Goal: Task Accomplishment & Management: Complete application form

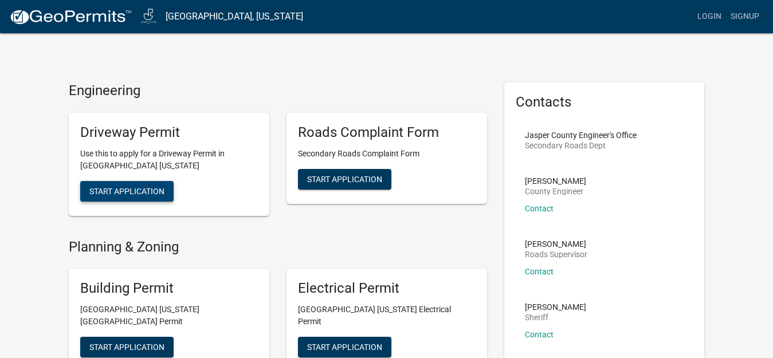
click at [128, 189] on span "Start Application" at bounding box center [126, 190] width 75 height 9
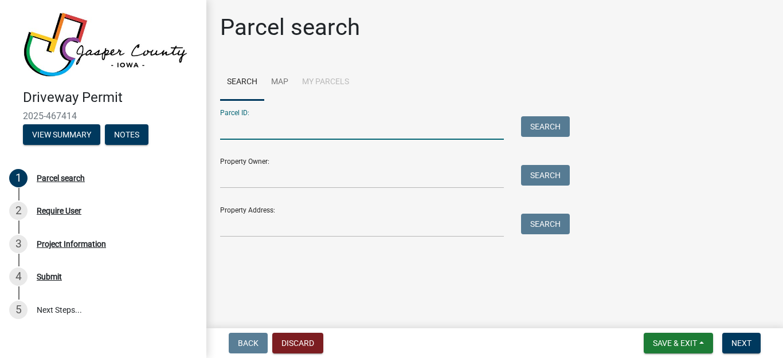
click at [249, 132] on input "Parcel ID:" at bounding box center [362, 127] width 284 height 23
type input "0635300014"
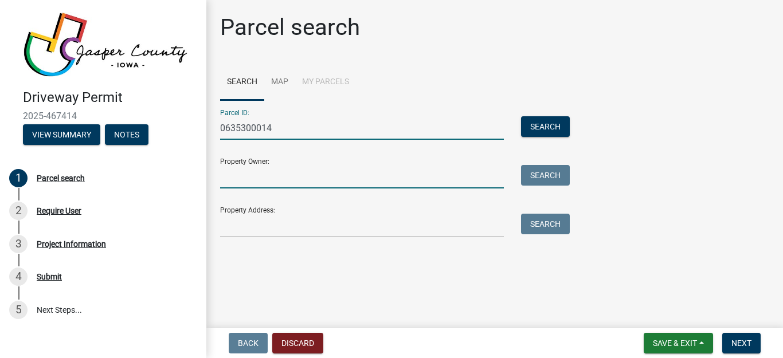
click at [230, 181] on input "Property Owner:" at bounding box center [362, 176] width 284 height 23
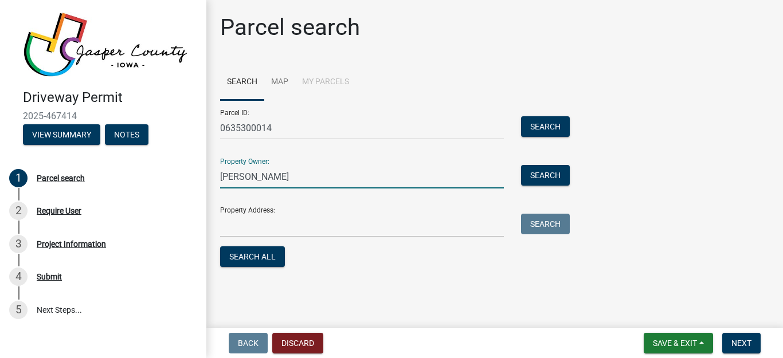
click at [248, 176] on input "[PERSON_NAME]" at bounding box center [362, 176] width 284 height 23
click at [257, 175] on input "[PERSON_NAME]" at bounding box center [362, 176] width 284 height 23
type input "[PERSON_NAME]"
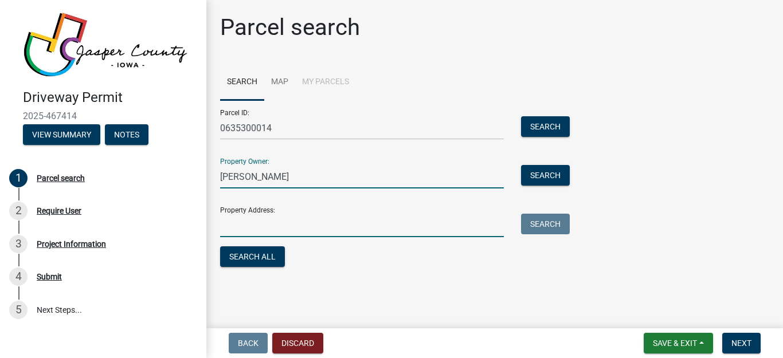
click at [241, 233] on input "Property Address:" at bounding box center [362, 225] width 284 height 23
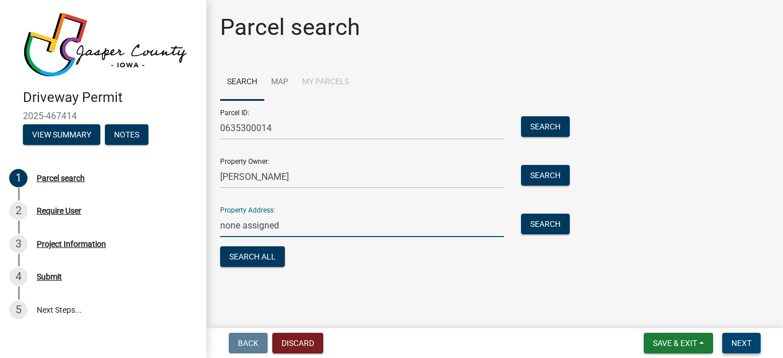
type input "none assigned"
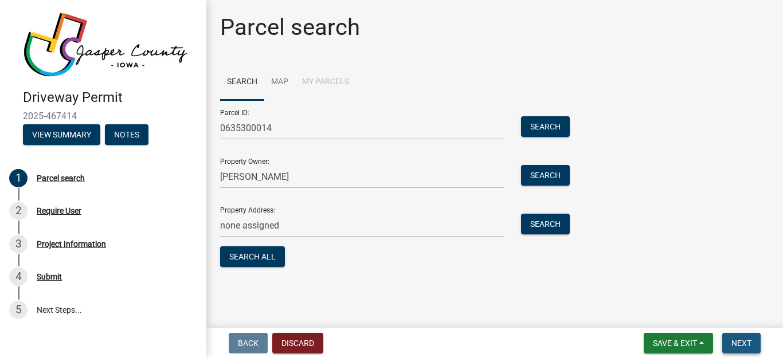
click at [734, 342] on span "Next" at bounding box center [741, 343] width 20 height 9
click at [273, 255] on button "Search All" at bounding box center [252, 256] width 65 height 21
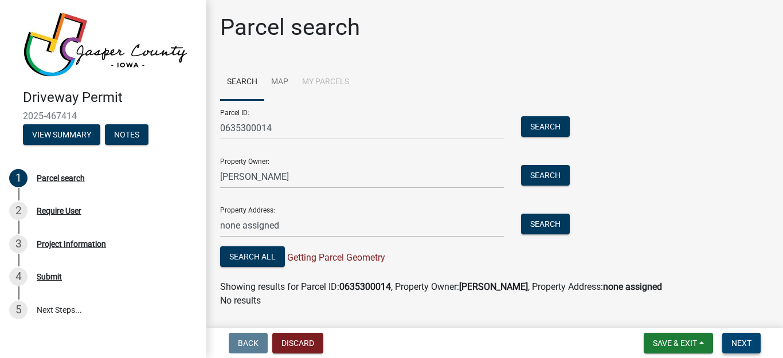
click at [737, 339] on span "Next" at bounding box center [741, 343] width 20 height 9
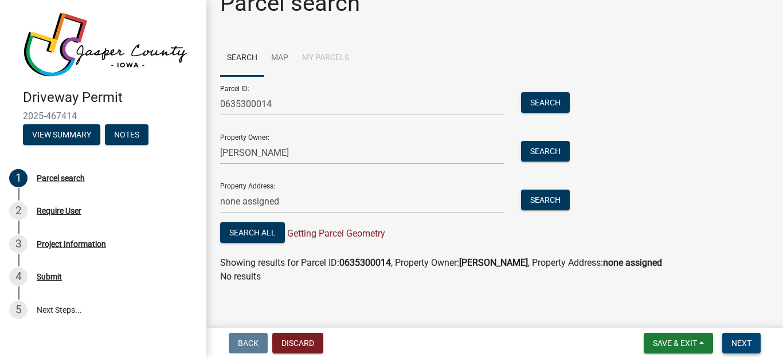
scroll to position [29, 0]
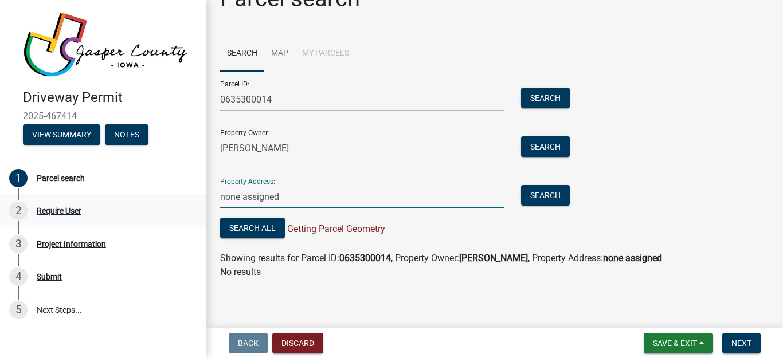
drag, startPoint x: 281, startPoint y: 196, endPoint x: 202, endPoint y: 201, distance: 78.7
click at [202, 201] on div "Driveway Permit 2025-467414 View Summary Notes 1 Parcel search 2 Require User 3…" at bounding box center [391, 179] width 783 height 358
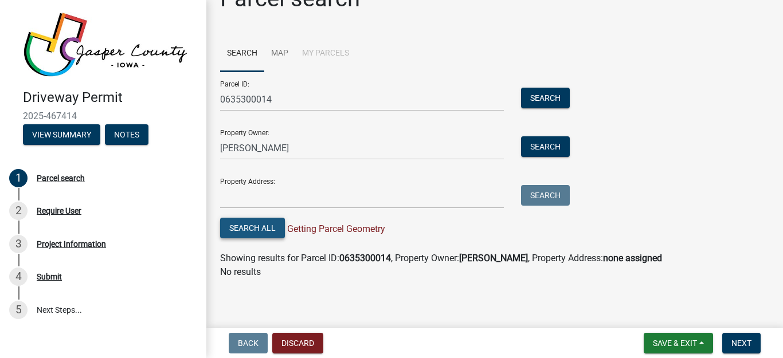
click at [264, 227] on button "Search All" at bounding box center [252, 228] width 65 height 21
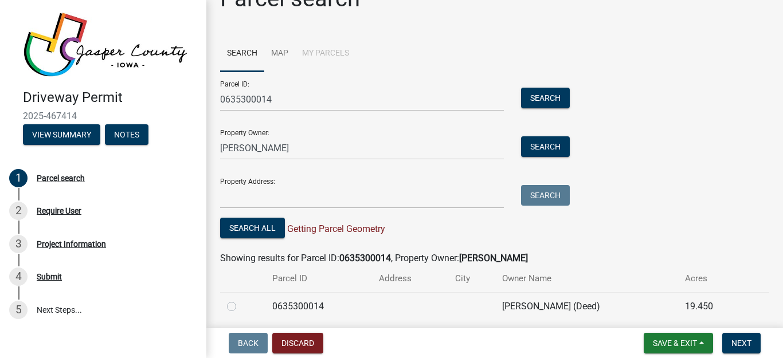
click at [241, 300] on label at bounding box center [241, 300] width 0 height 0
click at [241, 305] on input "radio" at bounding box center [244, 303] width 7 height 7
radio input "true"
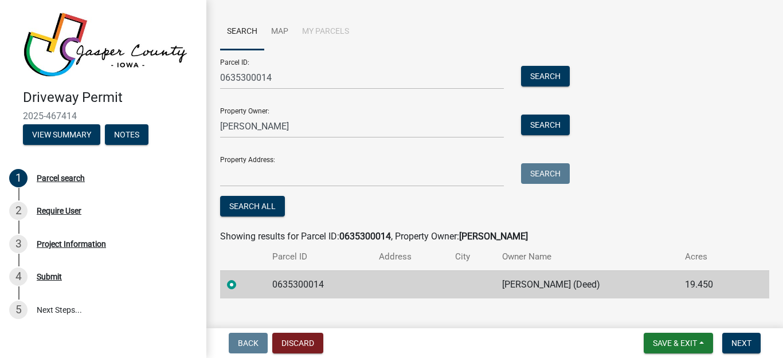
scroll to position [70, 0]
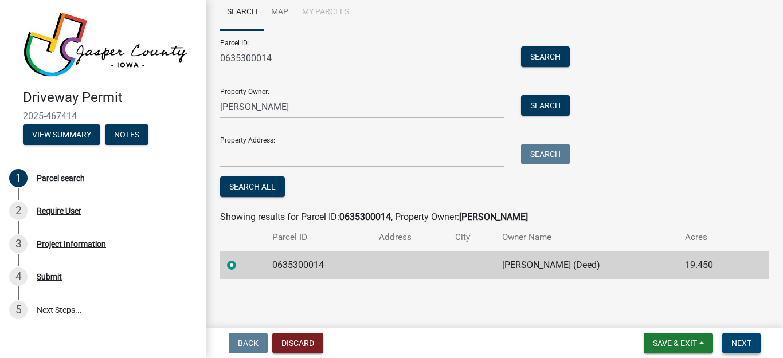
click at [744, 341] on span "Next" at bounding box center [741, 343] width 20 height 9
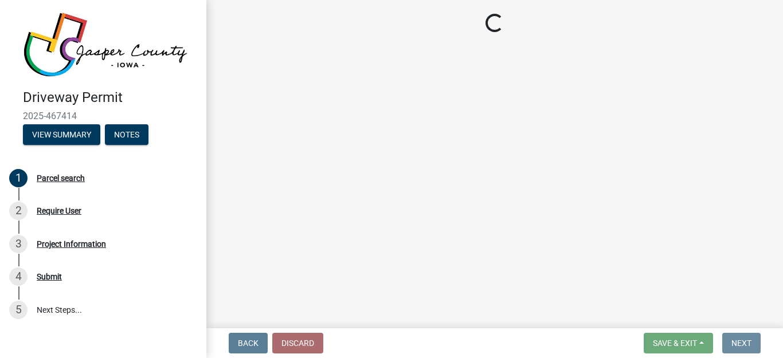
scroll to position [0, 0]
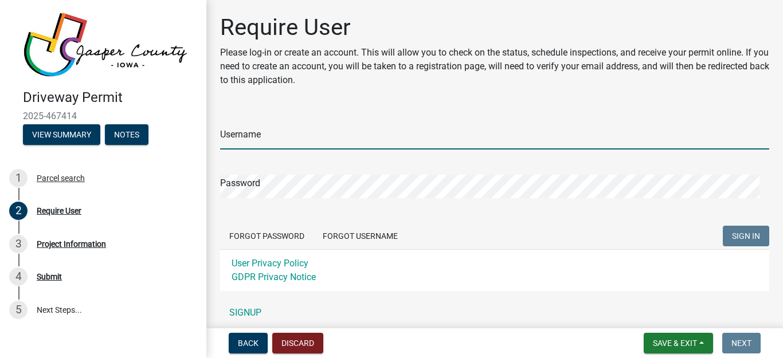
type input "PhilipFWebb"
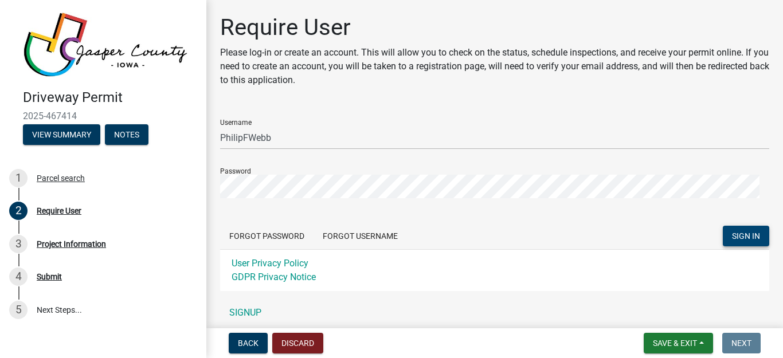
click at [732, 234] on span "SIGN IN" at bounding box center [746, 235] width 28 height 9
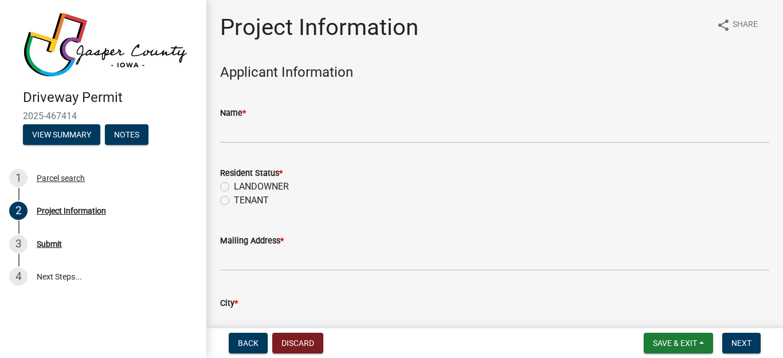
click at [234, 186] on label "LANDOWNER" at bounding box center [261, 187] width 55 height 14
click at [234, 186] on input "LANDOWNER" at bounding box center [237, 183] width 7 height 7
radio input "true"
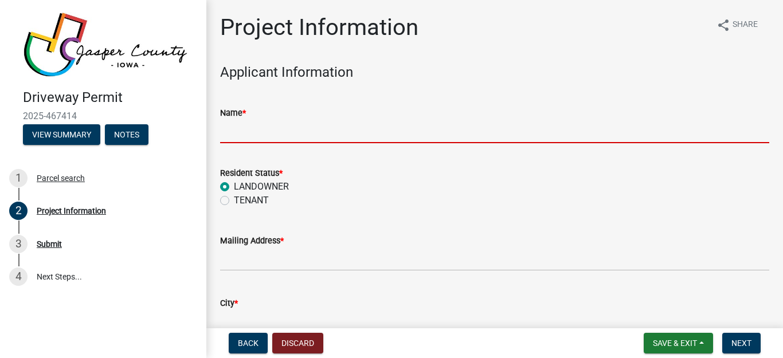
click at [231, 129] on input "Name *" at bounding box center [494, 131] width 549 height 23
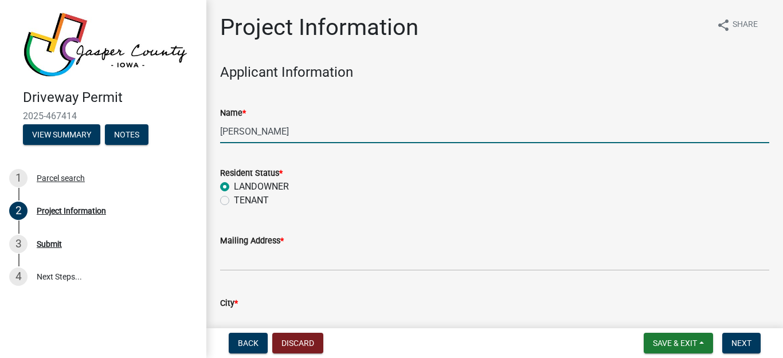
type input "[PERSON_NAME]"
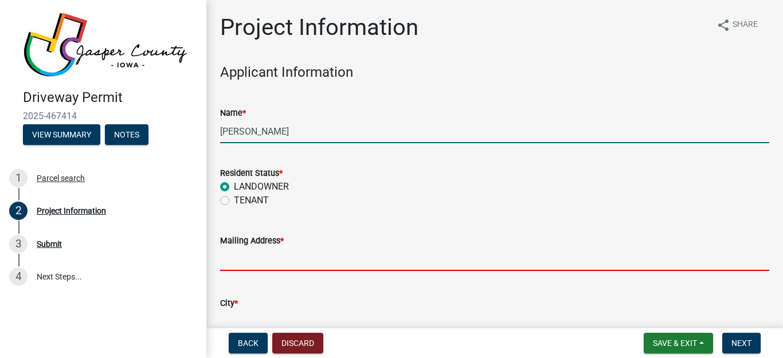
click at [225, 261] on input "Mailing Address *" at bounding box center [494, 258] width 549 height 23
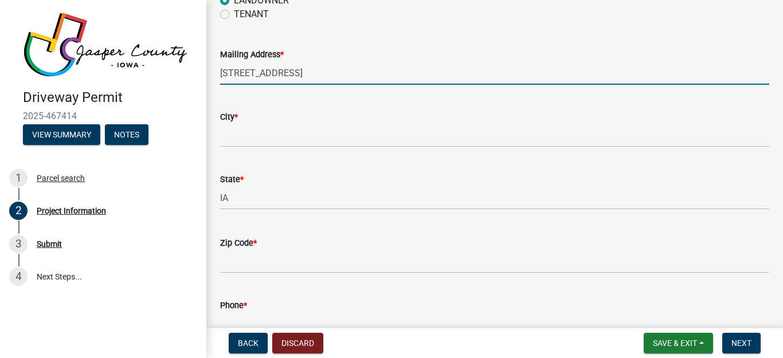
scroll to position [242, 0]
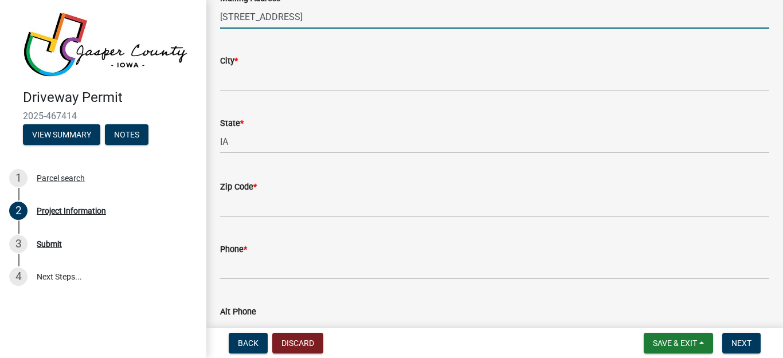
type input "[STREET_ADDRESS]"
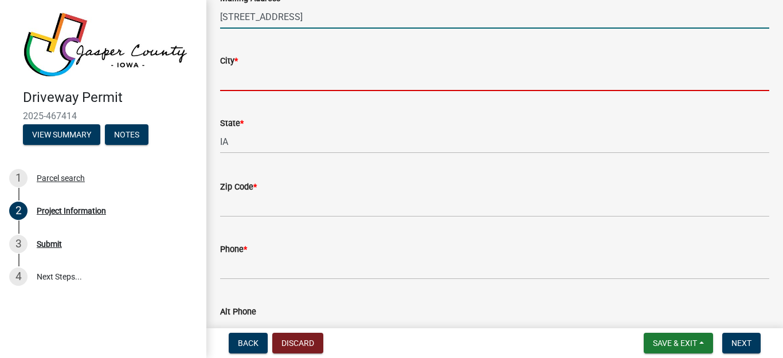
click at [243, 81] on input "City *" at bounding box center [494, 79] width 549 height 23
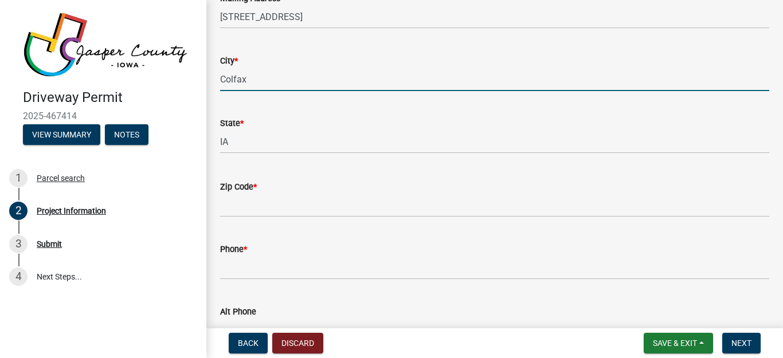
type input "Colfax"
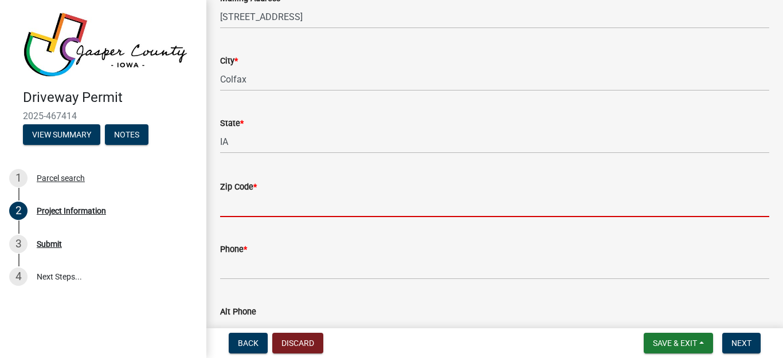
click at [247, 206] on input "Zip Code *" at bounding box center [494, 205] width 549 height 23
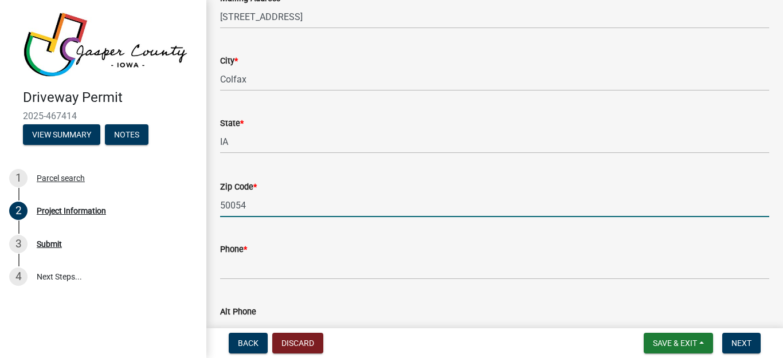
type input "50054"
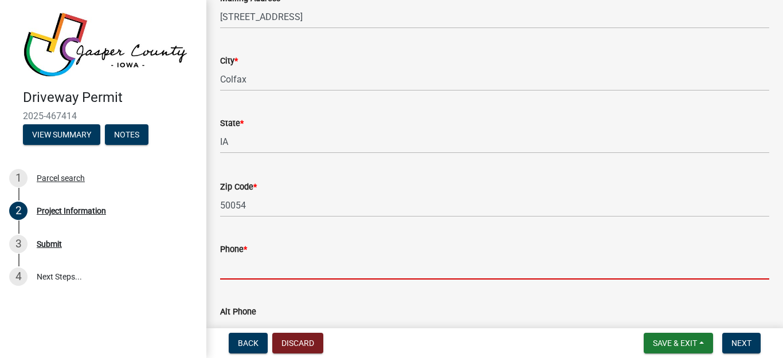
click at [234, 260] on input "Phone *" at bounding box center [494, 267] width 549 height 23
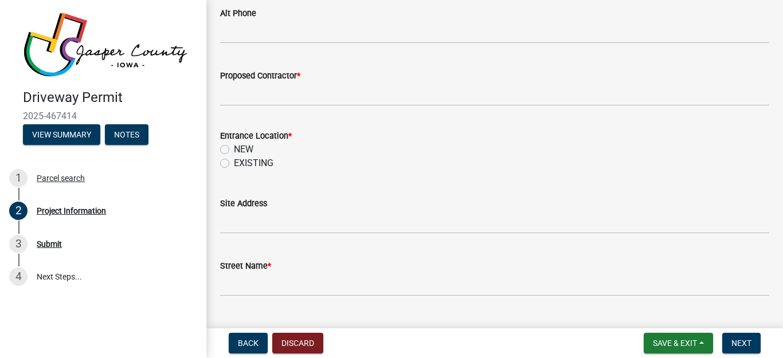
scroll to position [553, 0]
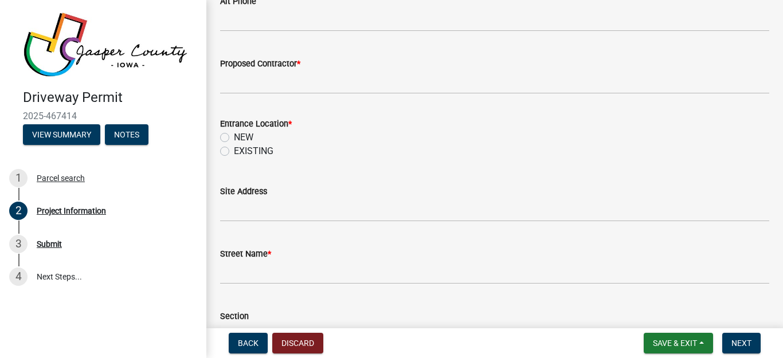
type input "515.669.2433"
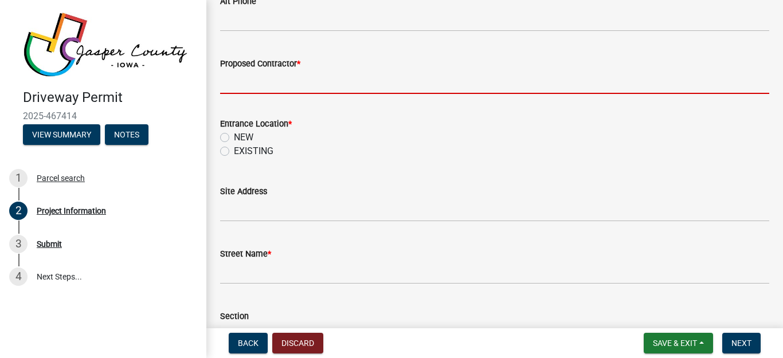
click at [235, 82] on input "Proposed Contractor *" at bounding box center [494, 81] width 549 height 23
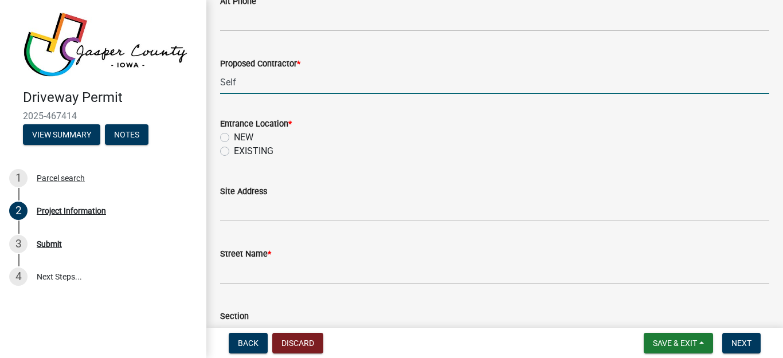
type input "Self"
click at [234, 136] on label "NEW" at bounding box center [243, 138] width 19 height 14
click at [234, 136] on input "NEW" at bounding box center [237, 134] width 7 height 7
radio input "true"
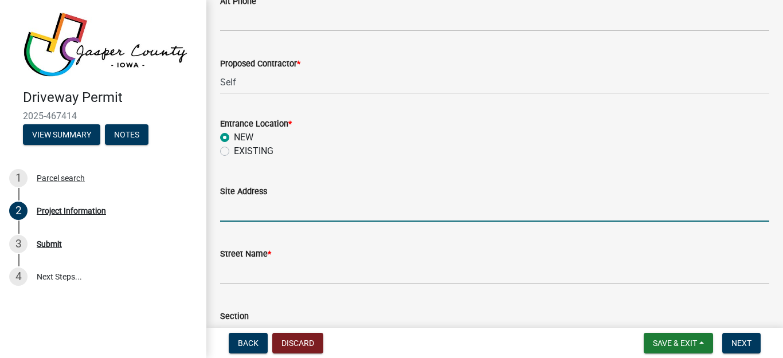
click at [235, 210] on input "Site Address" at bounding box center [494, 209] width 549 height 23
type input "none assigned"
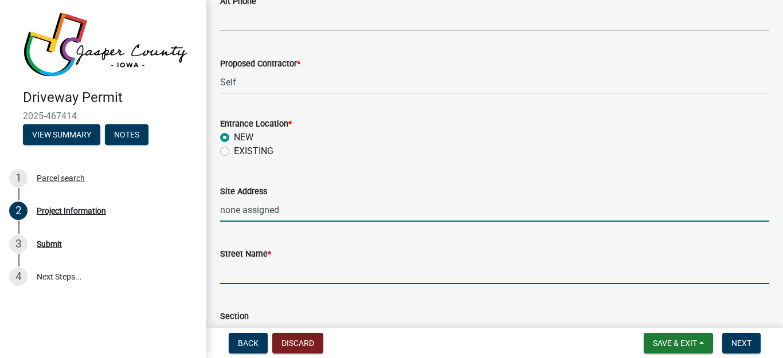
click at [243, 277] on input "Street Name *" at bounding box center [494, 272] width 549 height 23
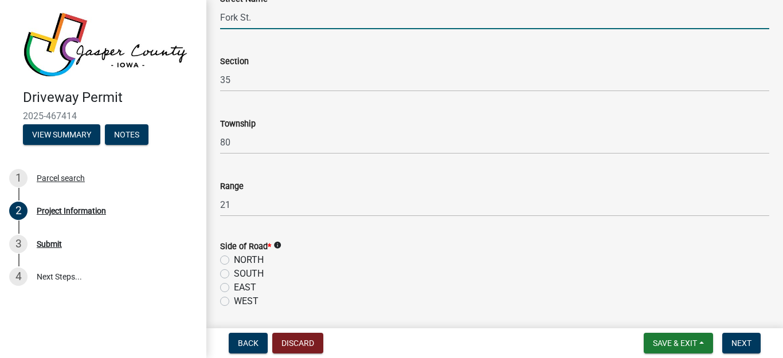
scroll to position [814, 0]
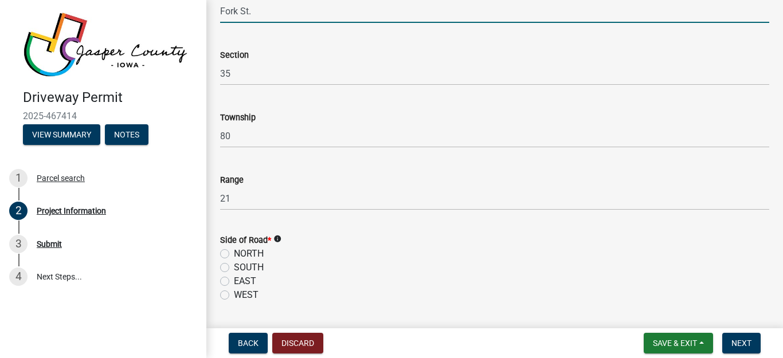
type input "Fork St."
click at [234, 281] on label "EAST" at bounding box center [245, 281] width 22 height 14
click at [234, 281] on input "EAST" at bounding box center [237, 277] width 7 height 7
radio input "true"
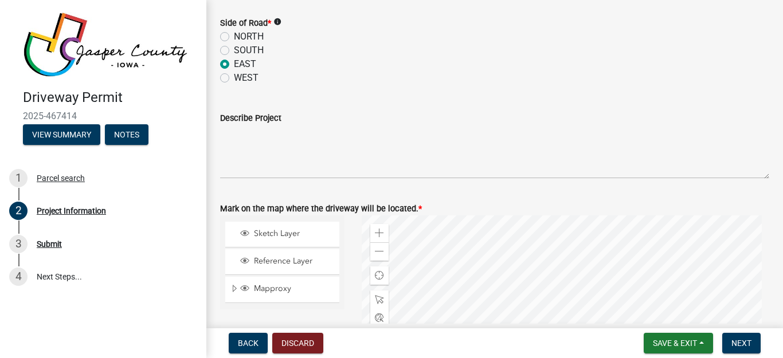
scroll to position [1044, 0]
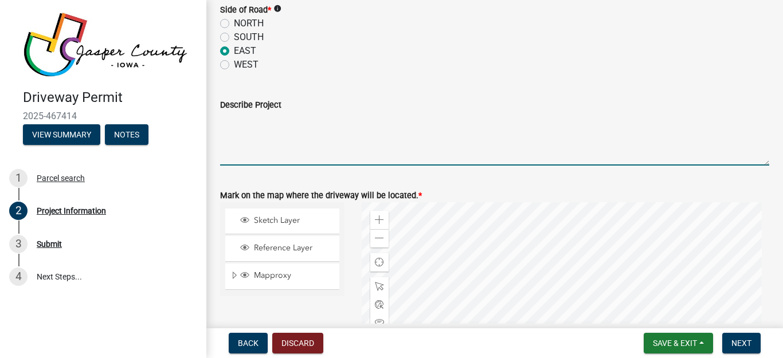
click at [235, 156] on textarea "Describe Project" at bounding box center [494, 139] width 549 height 54
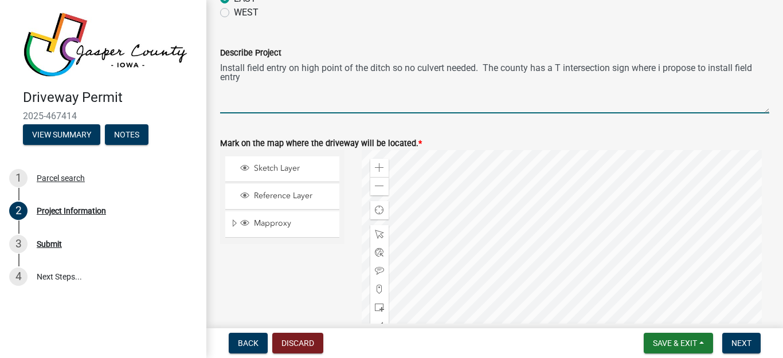
scroll to position [1273, 0]
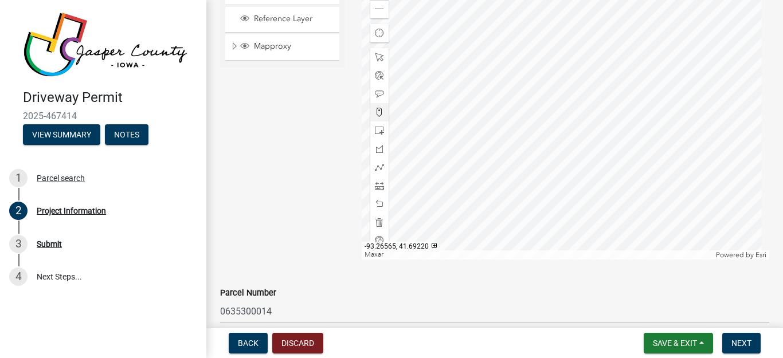
type textarea "Install field entry on high point of the ditch so no culvert needed. The county…"
click at [462, 158] on div at bounding box center [564, 116] width 407 height 286
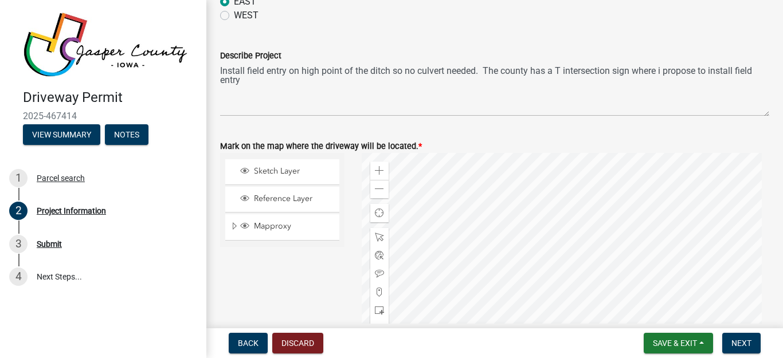
scroll to position [1087, 0]
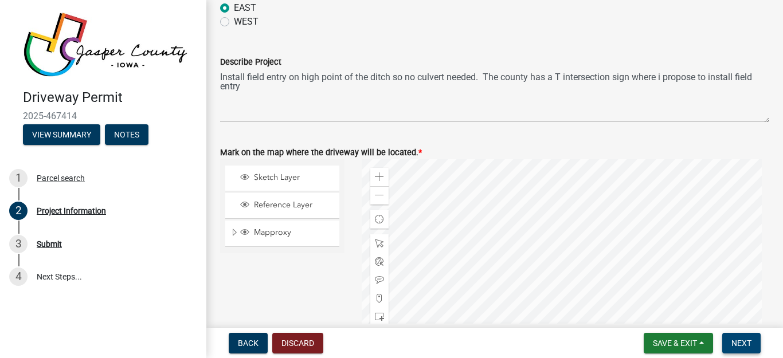
click at [745, 341] on span "Next" at bounding box center [741, 343] width 20 height 9
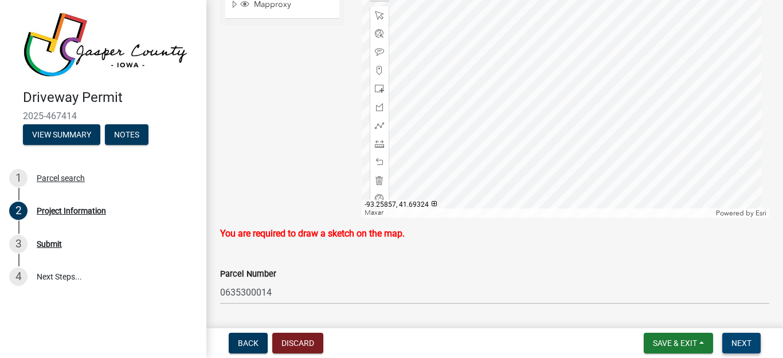
scroll to position [1321, 0]
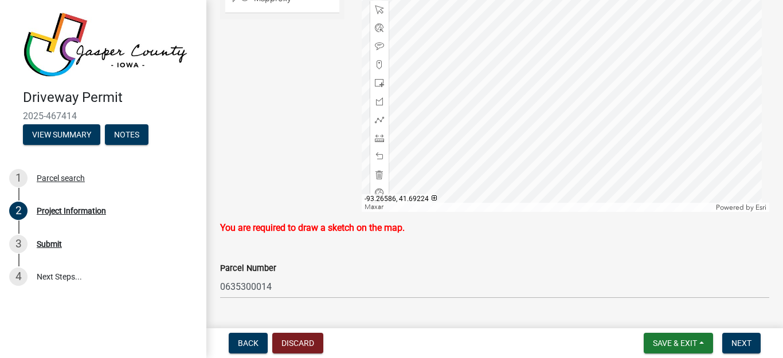
click at [450, 108] on div at bounding box center [564, 69] width 407 height 286
click at [455, 117] on div at bounding box center [564, 69] width 407 height 286
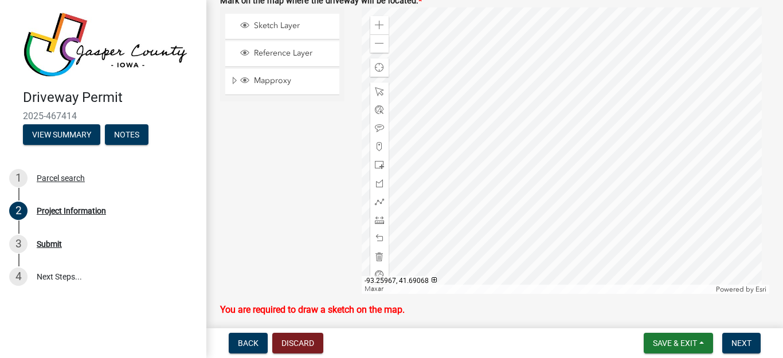
scroll to position [1243, 0]
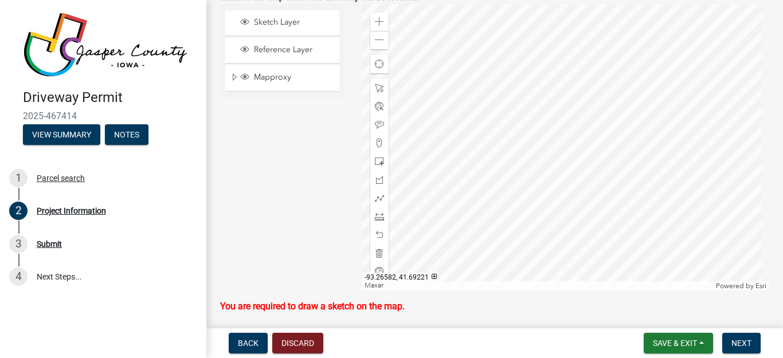
click at [461, 192] on div at bounding box center [564, 147] width 407 height 286
click at [458, 191] on div at bounding box center [564, 147] width 407 height 286
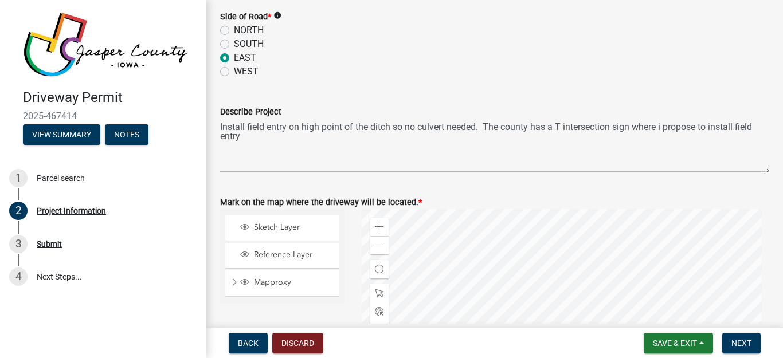
scroll to position [1047, 0]
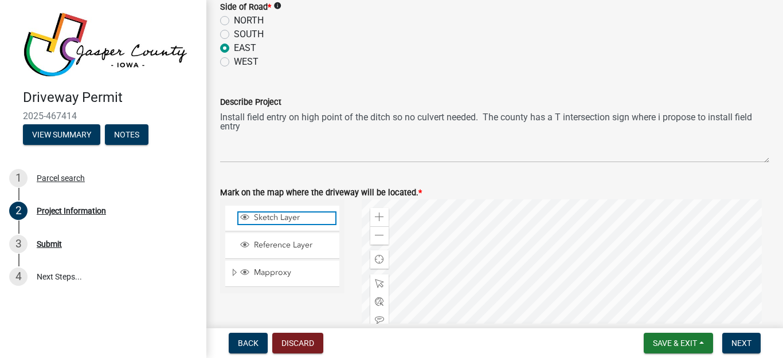
click at [289, 216] on span "Sketch Layer" at bounding box center [293, 218] width 84 height 10
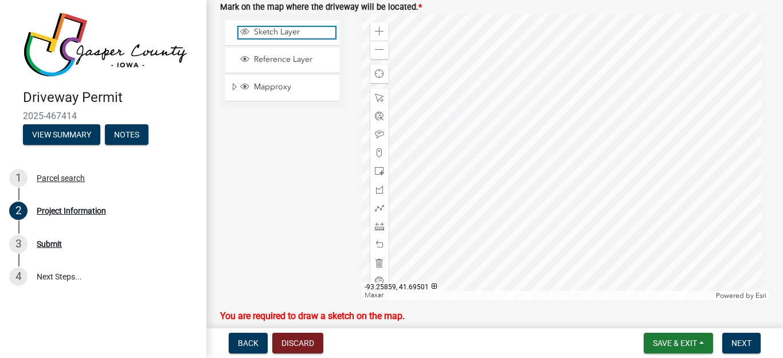
scroll to position [1233, 0]
click at [451, 202] on div at bounding box center [564, 156] width 407 height 286
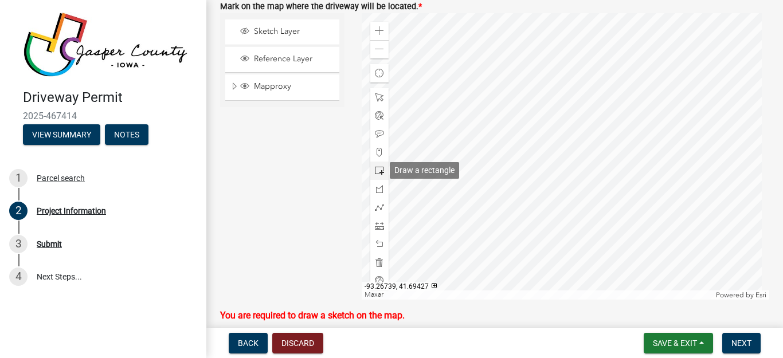
click at [375, 171] on span at bounding box center [379, 170] width 9 height 9
click at [446, 203] on div at bounding box center [564, 156] width 407 height 286
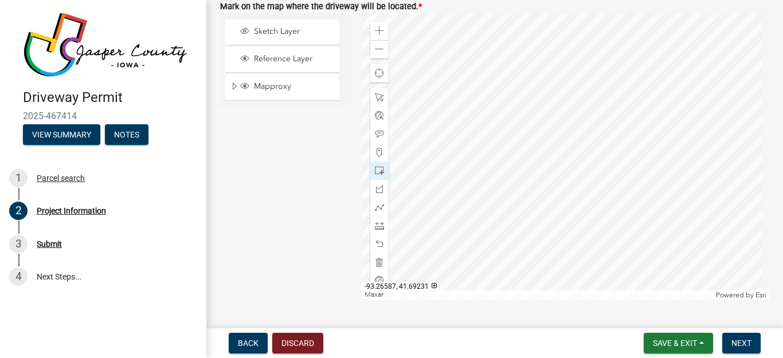
click at [447, 196] on div at bounding box center [564, 156] width 407 height 286
click at [378, 152] on span at bounding box center [379, 152] width 9 height 9
click at [451, 202] on div at bounding box center [564, 156] width 407 height 286
click at [451, 199] on div at bounding box center [564, 156] width 407 height 286
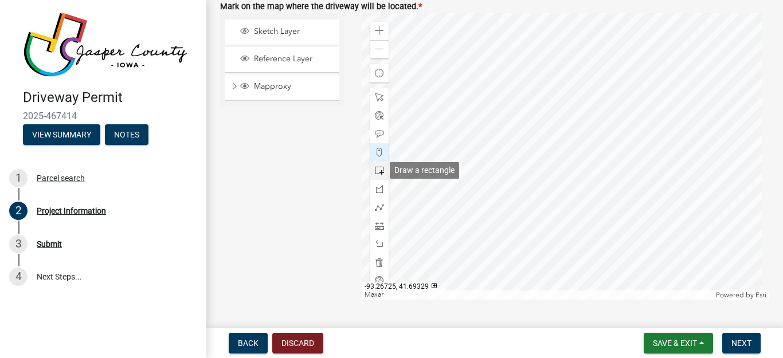
click at [376, 169] on span at bounding box center [379, 170] width 9 height 9
click at [444, 199] on div at bounding box center [564, 156] width 407 height 286
click at [446, 203] on div at bounding box center [564, 156] width 407 height 286
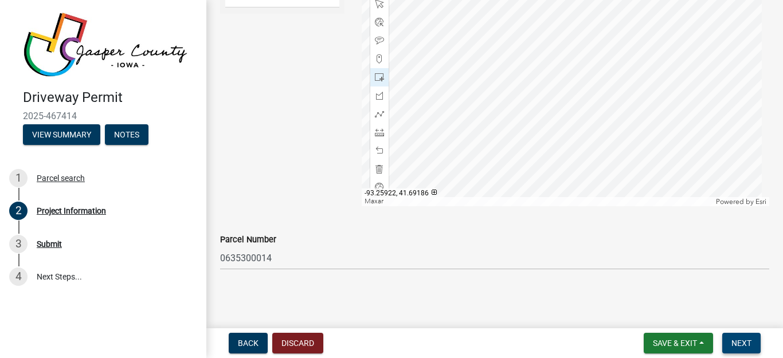
click at [743, 343] on span "Next" at bounding box center [741, 343] width 20 height 9
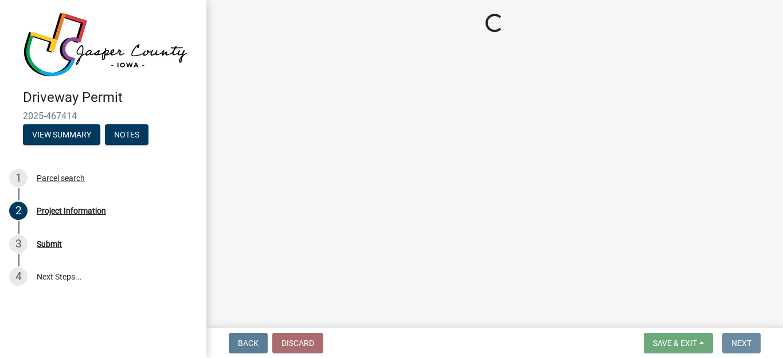
scroll to position [0, 0]
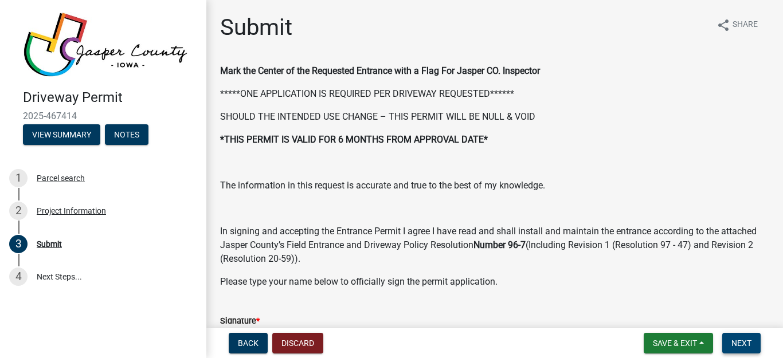
click at [742, 340] on span "Next" at bounding box center [741, 343] width 20 height 9
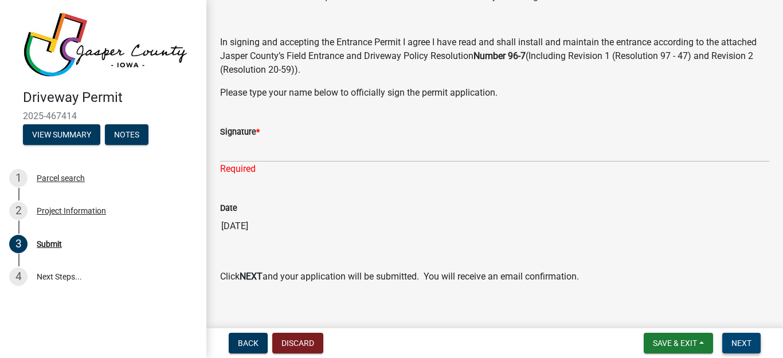
scroll to position [203, 0]
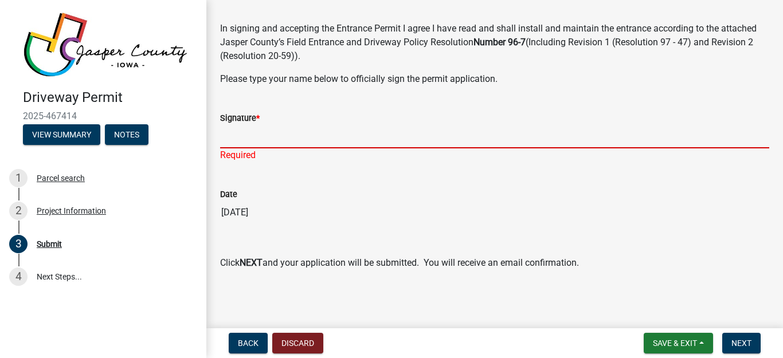
click at [230, 143] on input "Signature *" at bounding box center [494, 136] width 549 height 23
type input "[PERSON_NAME]"
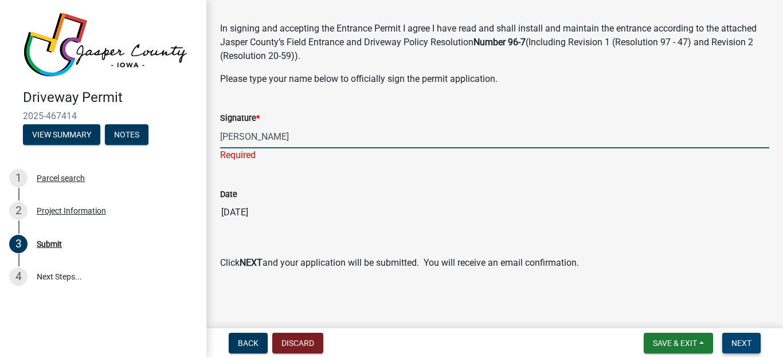
scroll to position [189, 0]
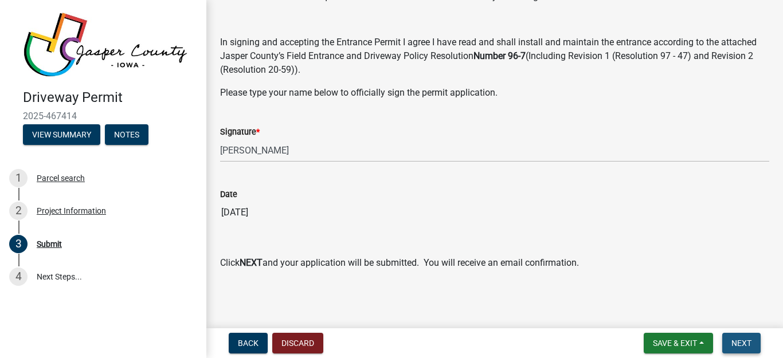
click at [737, 341] on span "Next" at bounding box center [741, 343] width 20 height 9
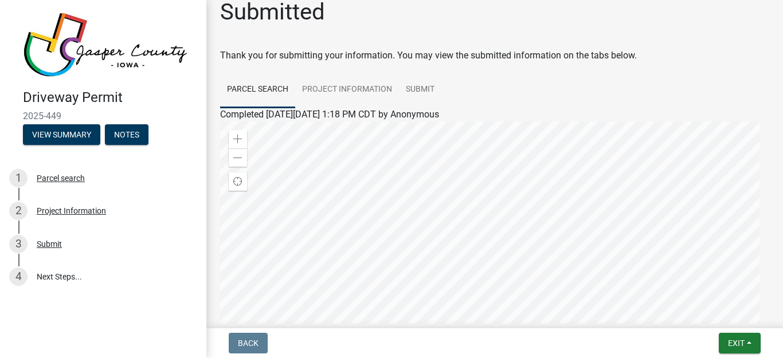
scroll to position [0, 0]
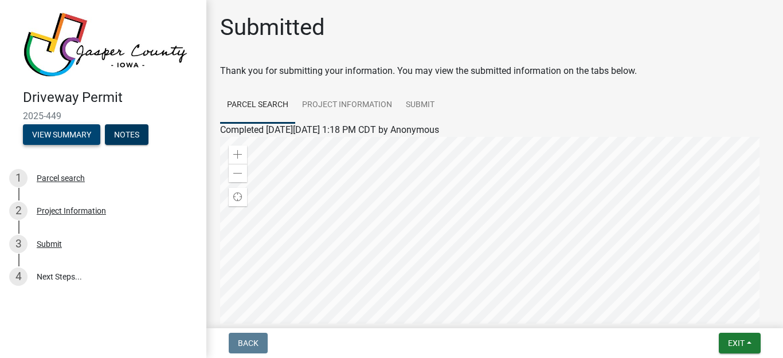
click at [54, 131] on button "View Summary" at bounding box center [61, 134] width 77 height 21
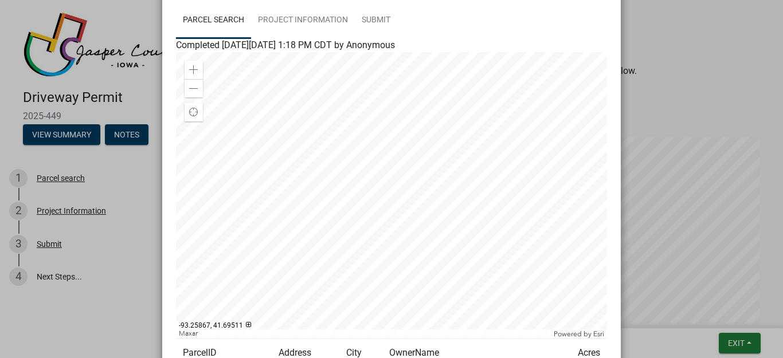
scroll to position [70, 0]
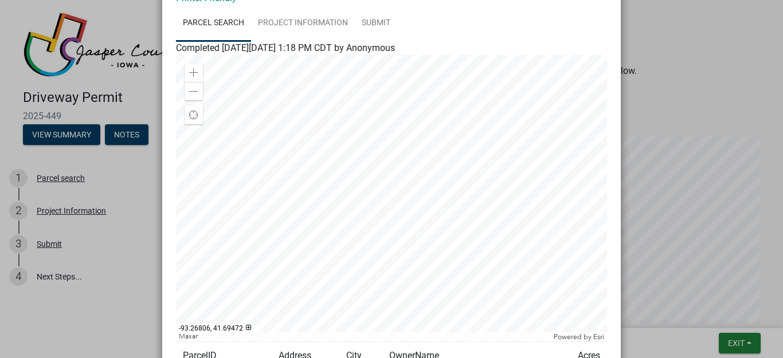
click at [128, 133] on ngb-modal-window "Summary × Printer Friendly Parcel search Project Information Submit Completed […" at bounding box center [391, 179] width 783 height 358
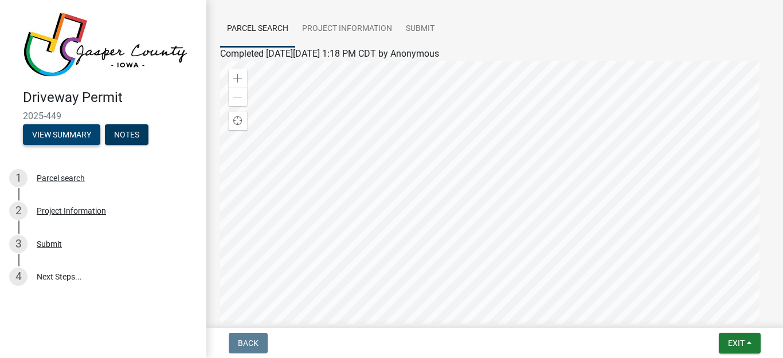
scroll to position [0, 0]
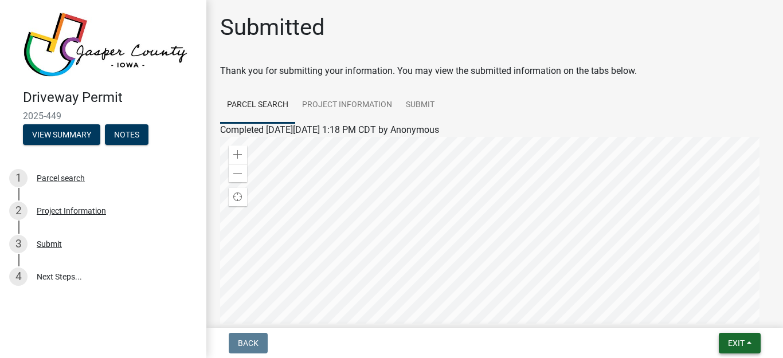
click at [745, 345] on button "Exit" at bounding box center [739, 343] width 42 height 21
click at [720, 312] on button "Save & Exit" at bounding box center [715, 313] width 92 height 27
